Goal: Information Seeking & Learning: Learn about a topic

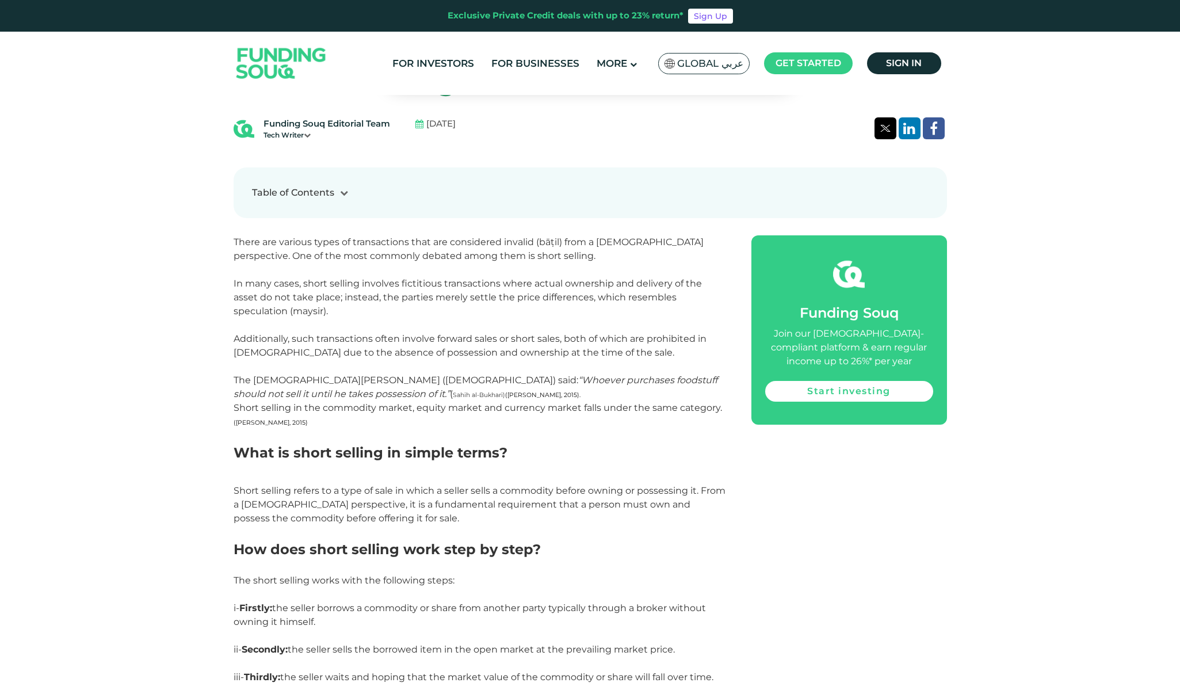
scroll to position [644, 0]
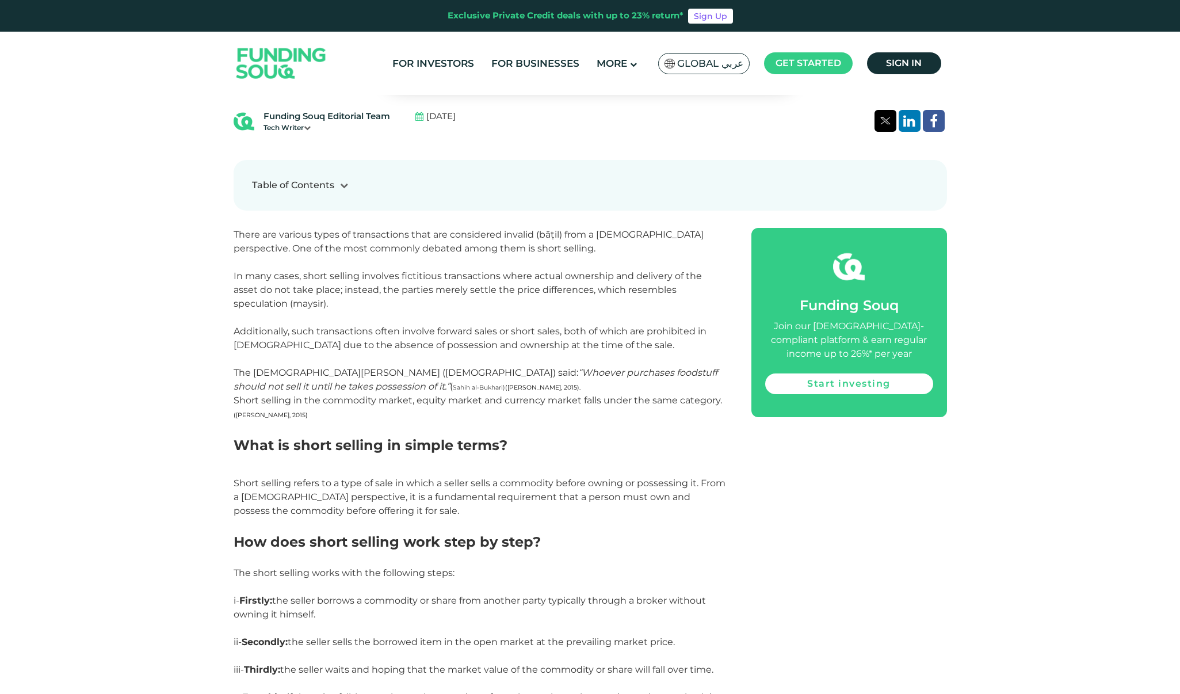
click at [516, 400] on span "Short selling in the commodity market, equity market and currency market falls …" at bounding box center [478, 400] width 489 height 11
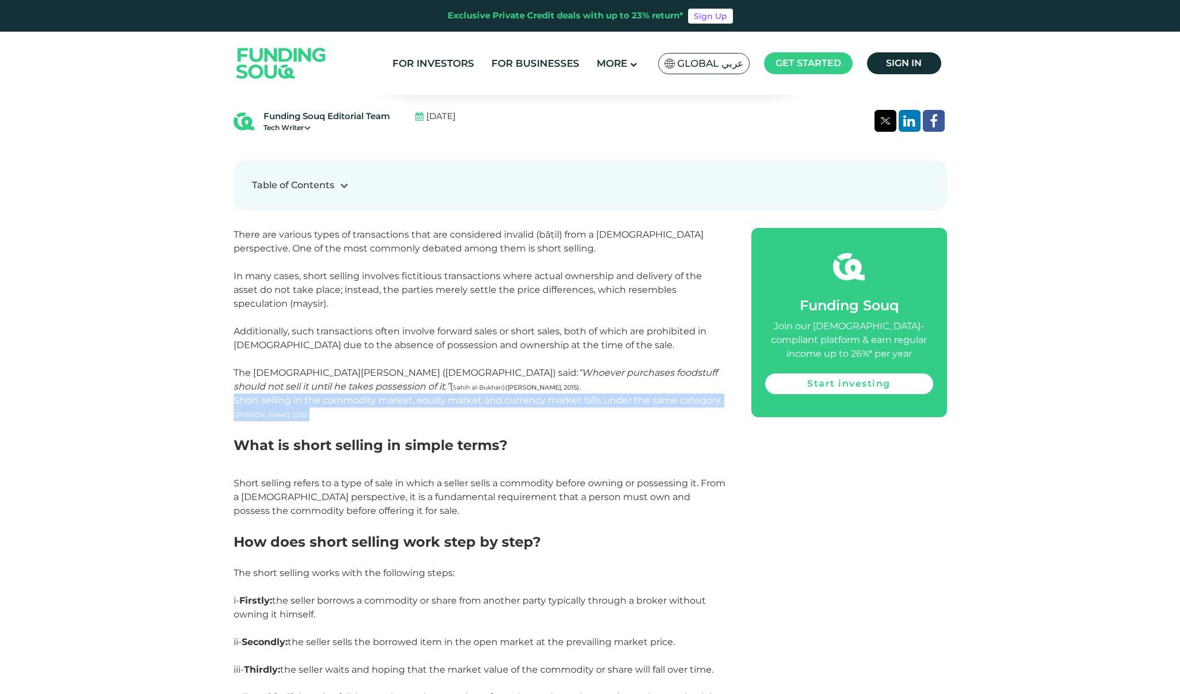
click at [516, 400] on span "Short selling in the commodity market, equity market and currency market falls …" at bounding box center [478, 400] width 489 height 11
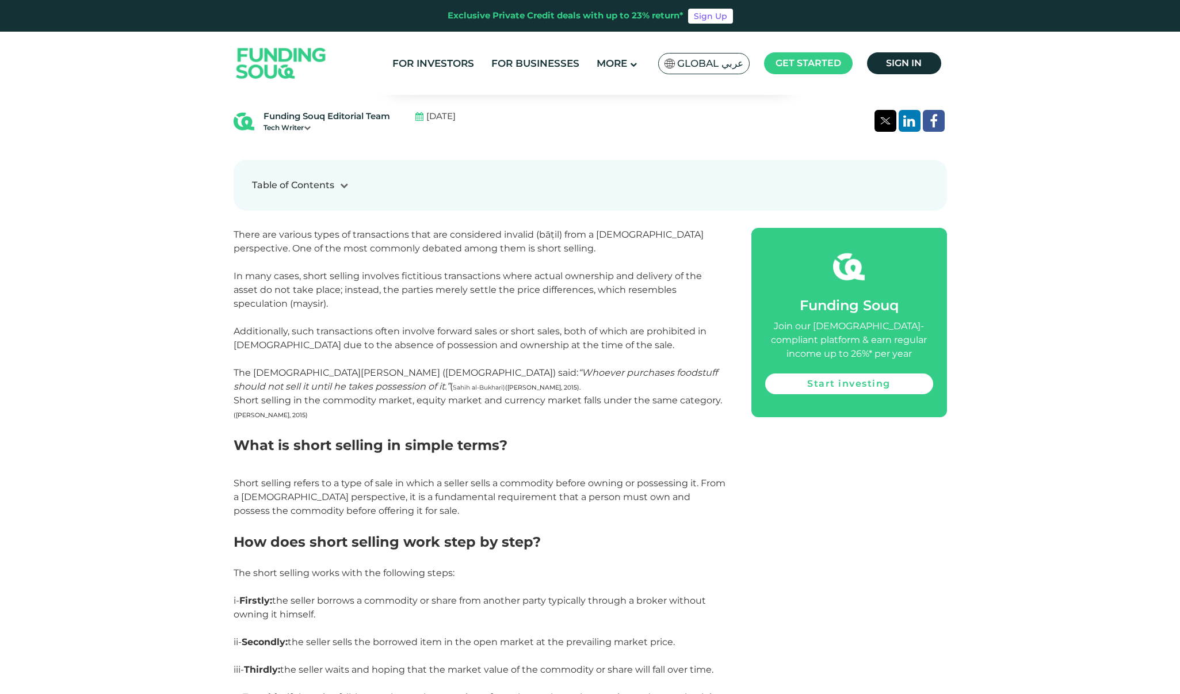
click at [511, 368] on em "“Whoever purchases foodstuff should not sell it until he takes possession of it…" at bounding box center [476, 379] width 484 height 25
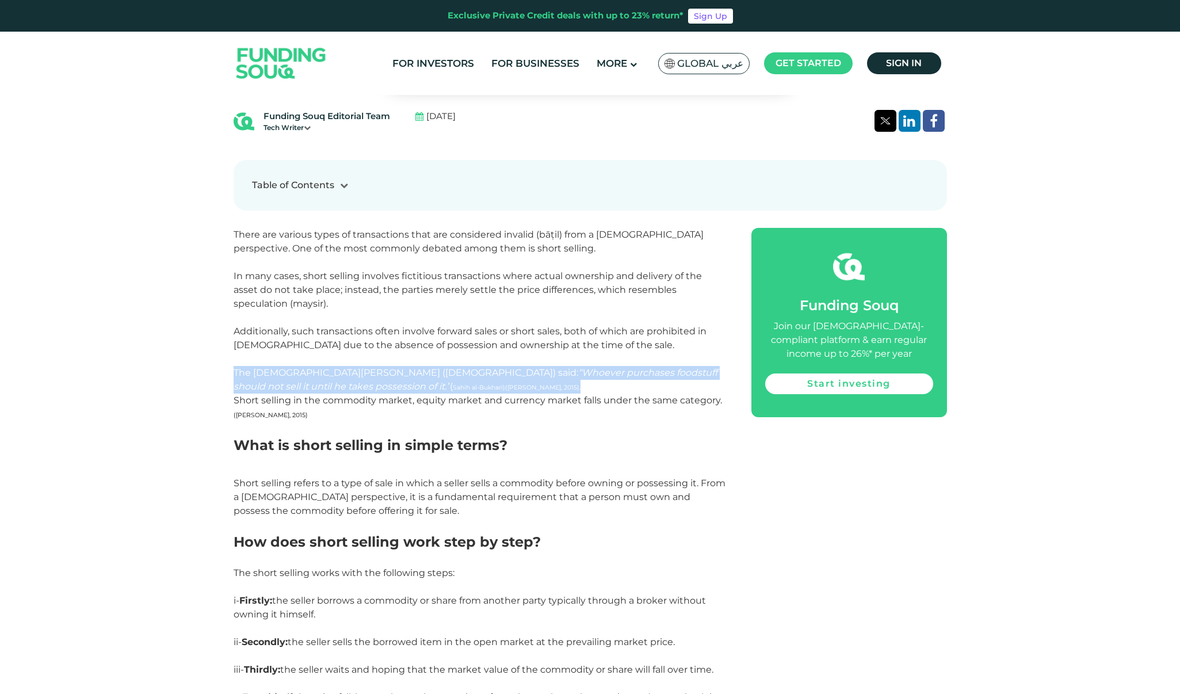
click at [511, 368] on em "“Whoever purchases foodstuff should not sell it until he takes possession of it…" at bounding box center [476, 379] width 484 height 25
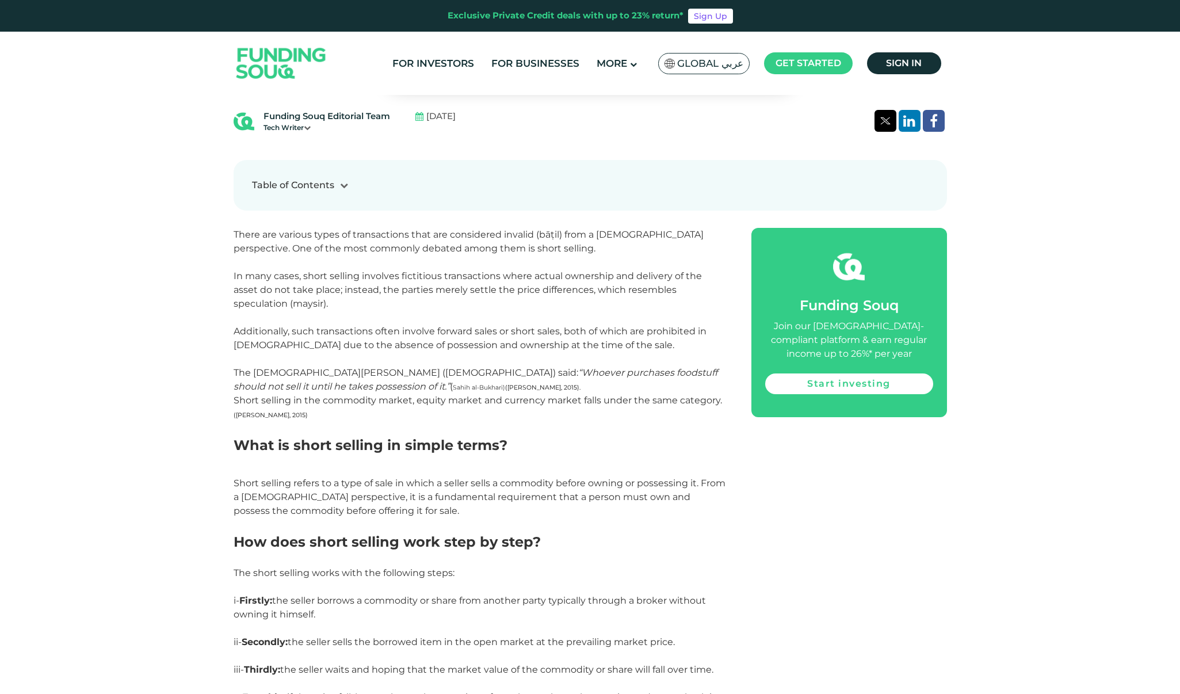
click at [368, 487] on span "Short selling refers to a type of sale in which a seller sells a commodity befo…" at bounding box center [480, 497] width 492 height 39
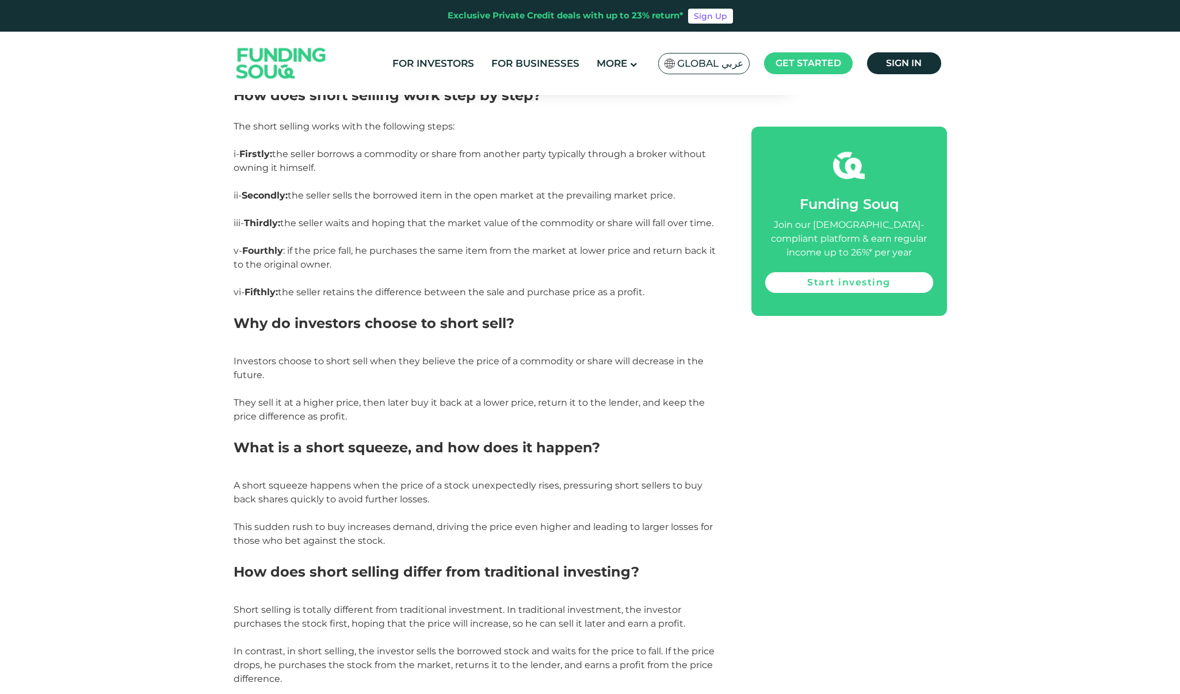
scroll to position [1110, 0]
